Goal: Task Accomplishment & Management: Use online tool/utility

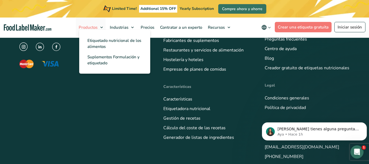
scroll to position [1391, 0]
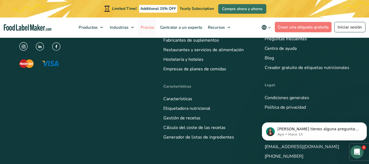
click at [148, 22] on link "Precios" at bounding box center [147, 27] width 18 height 20
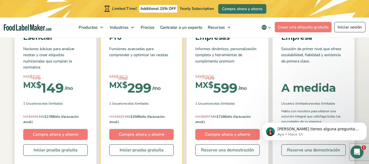
scroll to position [93, 0]
click at [92, 106] on div "Esencial Nociones básicas para analizar recetas y crear etiquetas nutricionales…" at bounding box center [55, 93] width 82 height 141
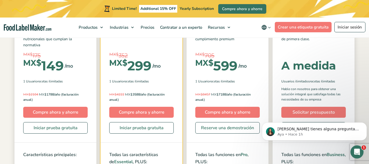
scroll to position [0, 0]
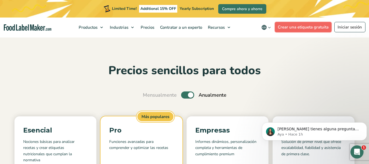
click at [294, 31] on link "Crear una etiqueta gratuita" at bounding box center [303, 27] width 57 height 10
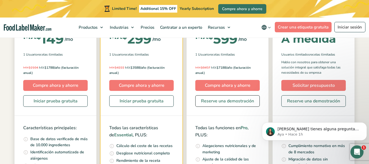
scroll to position [141, 0]
click at [165, 99] on link "Iniciar prueba gratuita" at bounding box center [141, 100] width 65 height 11
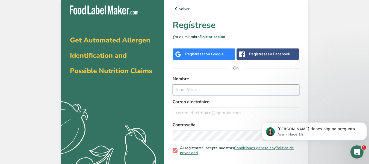
click at [206, 86] on input "text" at bounding box center [236, 89] width 127 height 11
type input "a"
type input "[PERSON_NAME]"
click at [197, 116] on input "email" at bounding box center [236, 112] width 127 height 11
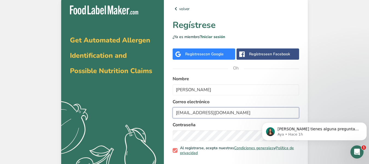
type input "[EMAIL_ADDRESS][DOMAIN_NAME]"
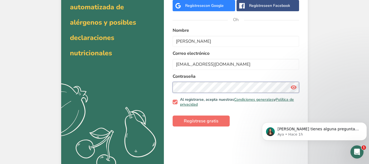
scroll to position [49, 0]
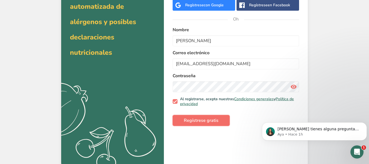
click at [198, 120] on font "Regístrese gratis" at bounding box center [201, 120] width 35 height 6
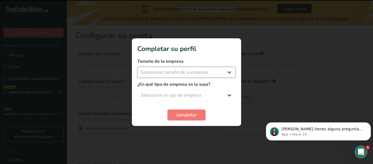
click at [174, 68] on select "Seleccionar tamaño de la empresa Menos de 10 empleados De 10 a 50 empleados De …" at bounding box center [186, 72] width 98 height 11
select select "1"
click at [137, 67] on select "Seleccionar tamaño de la empresa Menos de 10 empleados De 10 a 50 empleados De …" at bounding box center [186, 72] width 98 height 11
click at [172, 91] on select "Seleccione un tipo de empresa Fabricante de alimentos envasados Restaurante y c…" at bounding box center [186, 95] width 98 height 11
select select "1"
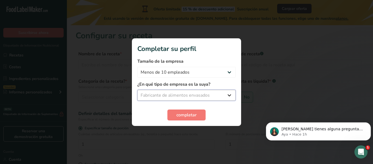
click at [137, 90] on select "Seleccione un tipo de empresa Fabricante de alimentos envasados Restaurante y c…" at bounding box center [186, 95] width 98 height 11
click at [180, 107] on form "Tamaño de la empresa Menos de 10 empleados De 10 a 50 empleados De 51 a 500 emp…" at bounding box center [186, 89] width 98 height 62
click at [180, 114] on font "completar" at bounding box center [187, 115] width 20 height 6
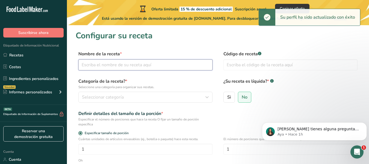
click at [141, 64] on input "text" at bounding box center [145, 64] width 134 height 11
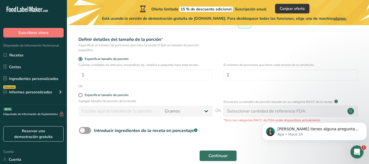
scroll to position [75, 0]
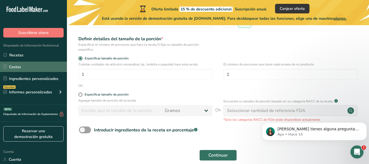
click at [43, 65] on link "Costas" at bounding box center [33, 67] width 67 height 10
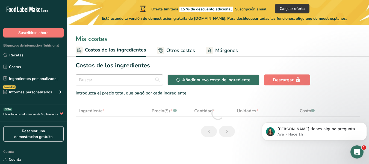
select select "1"
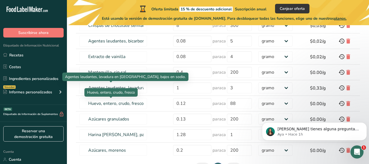
scroll to position [135, 0]
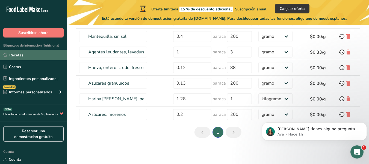
click at [24, 56] on link "Recetas" at bounding box center [33, 55] width 67 height 10
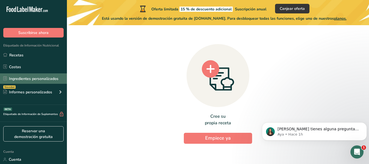
click at [37, 75] on link "Ingredientes personalizados" at bounding box center [33, 78] width 67 height 10
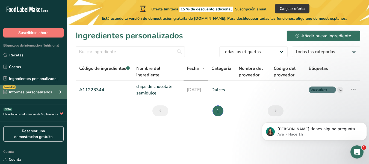
click at [25, 93] on font "Informes personalizados" at bounding box center [30, 91] width 43 height 5
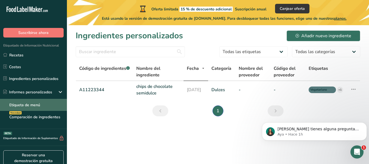
click at [29, 106] on font "Etiqueta de menú" at bounding box center [24, 104] width 31 height 5
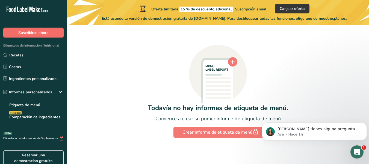
click at [41, 32] on font "Suscribirse ahora" at bounding box center [33, 32] width 30 height 5
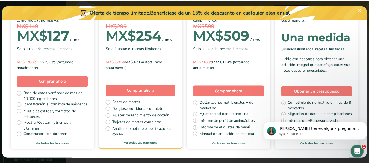
scroll to position [77, 0]
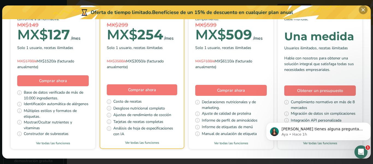
click at [364, 10] on button "Elige tu plan de precios modal" at bounding box center [363, 9] width 9 height 9
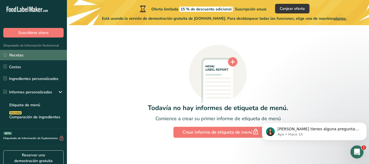
click at [33, 52] on link "Recetas" at bounding box center [33, 55] width 67 height 10
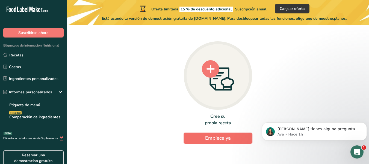
click at [216, 139] on font "Empiece ya" at bounding box center [218, 137] width 26 height 7
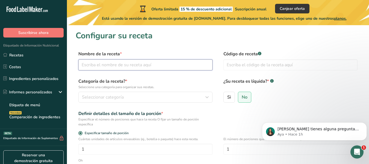
click at [112, 67] on input "text" at bounding box center [145, 64] width 134 height 11
type input "G"
type input "Pan de zanahoria"
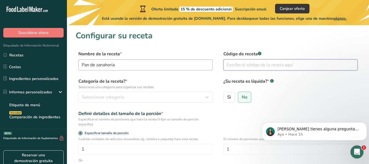
type input "x"
type input "z12"
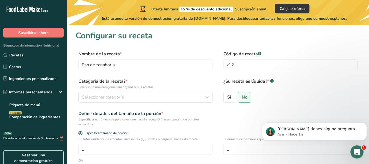
click at [101, 103] on div "Categoría de la receta? * Seleccione una categoría para organizar sus recetas. …" at bounding box center [218, 92] width 285 height 28
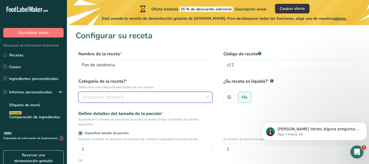
click at [101, 99] on font "Seleccionar categoría" at bounding box center [103, 97] width 42 height 6
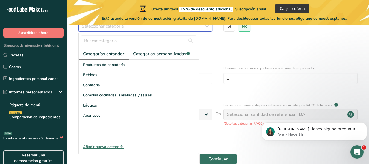
scroll to position [71, 0]
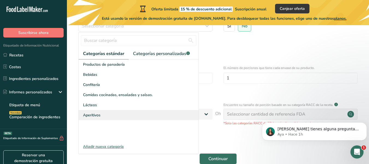
click at [104, 114] on div "Aperitivos" at bounding box center [139, 115] width 120 height 10
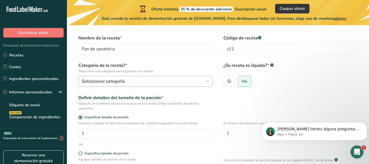
scroll to position [16, 0]
click at [145, 81] on div "Seleccionar categoría" at bounding box center [144, 81] width 124 height 7
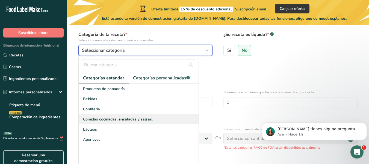
scroll to position [47, 0]
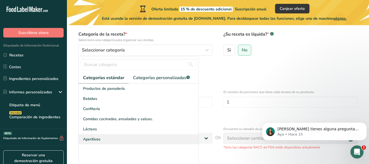
click at [112, 138] on div "Aperitivos" at bounding box center [139, 139] width 120 height 10
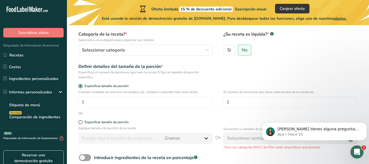
scroll to position [38, 0]
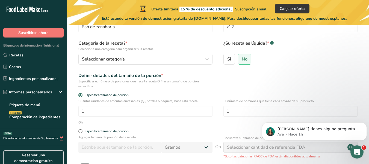
click at [236, 62] on div "Si No" at bounding box center [291, 61] width 134 height 14
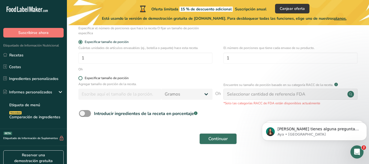
scroll to position [101, 0]
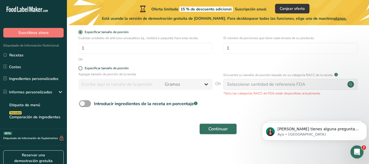
click at [86, 105] on span at bounding box center [85, 103] width 12 height 7
click at [83, 105] on input "Introducir ingredientes de la receta en porcentaje .a-a{fill:#347362;}.b-a{fill…" at bounding box center [81, 104] width 4 height 4
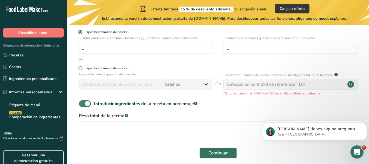
click at [81, 103] on span at bounding box center [85, 103] width 12 height 7
click at [81, 103] on input "Introducir ingredientes de la receta en porcentaje .a-a{fill:#347362;}.b-a{fill…" at bounding box center [81, 104] width 4 height 4
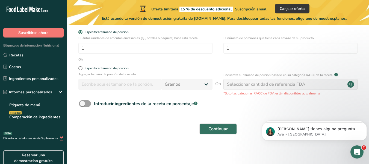
click at [212, 120] on div "Continuar" at bounding box center [218, 128] width 285 height 17
click at [250, 73] on font "Encuentre su tamaño de porción basado en su categoría RACC de la receta." at bounding box center [279, 75] width 110 height 4
click at [228, 127] on button "Continuar" at bounding box center [218, 128] width 37 height 11
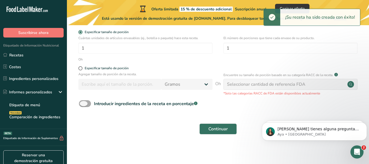
click at [87, 101] on span at bounding box center [85, 103] width 12 height 7
click at [83, 102] on input "Introducir ingredientes de la receta en porcentaje .a-a{fill:#347362;}.b-a{fill…" at bounding box center [81, 104] width 4 height 4
checkbox input "true"
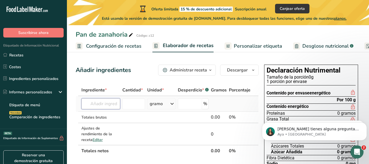
click at [108, 106] on input "text" at bounding box center [100, 103] width 39 height 11
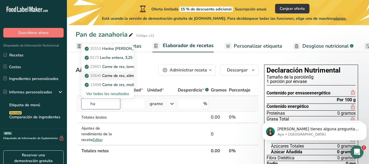
type input "h"
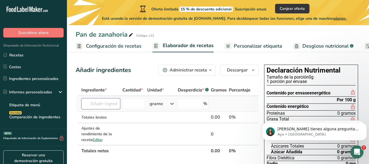
click at [97, 108] on input "text" at bounding box center [100, 103] width 39 height 11
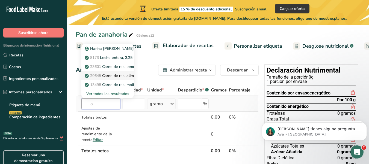
type input "a"
click at [110, 80] on link "20645 Carne de res, alimentada con pasto, filetes, sólo magro, crudo" at bounding box center [107, 75] width 52 height 9
type input "Arrowroot, raw"
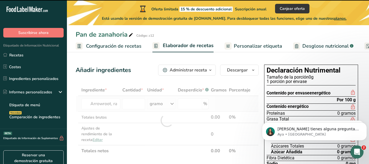
type input "0"
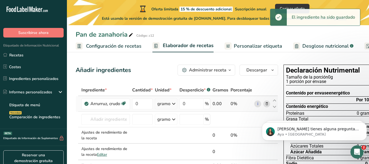
click at [216, 107] on font "0.00" at bounding box center [217, 104] width 9 height 6
click at [182, 109] on input "0" at bounding box center [192, 103] width 24 height 11
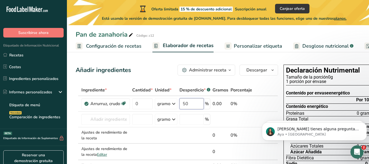
type input "50"
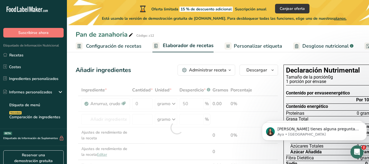
click at [265, 91] on div "Ingrediente * Cantidad * Unidad * Desperdicio * .a-a{fill:#347362;}.b-a{fill:#f…" at bounding box center [177, 127] width 203 height 87
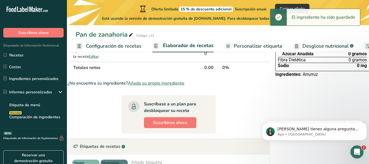
scroll to position [98, 0]
